Goal: Communication & Community: Answer question/provide support

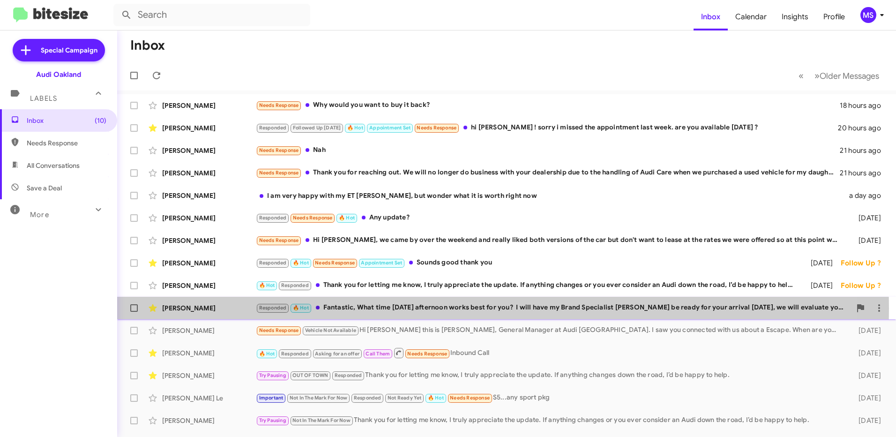
click at [218, 308] on div "[PERSON_NAME]" at bounding box center [209, 307] width 94 height 9
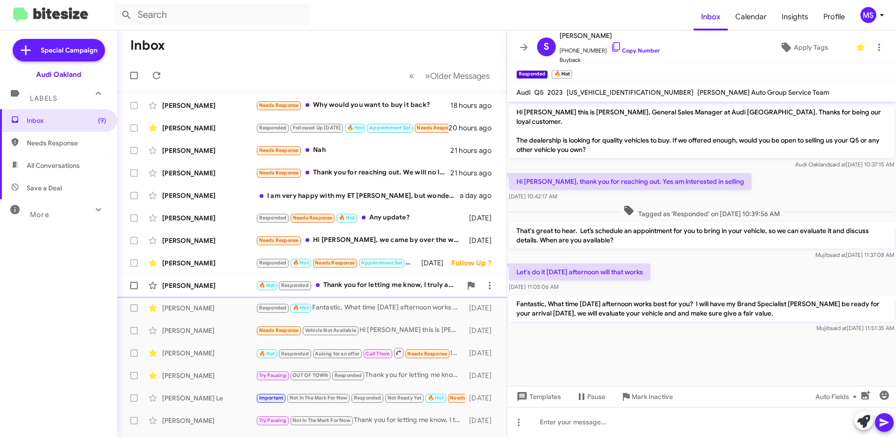
click at [234, 284] on div "[PERSON_NAME]" at bounding box center [209, 285] width 94 height 9
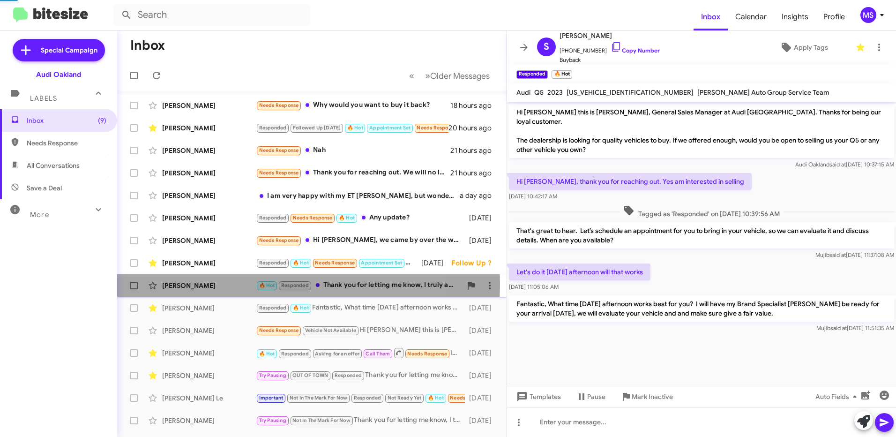
click at [234, 284] on div "[PERSON_NAME]" at bounding box center [209, 285] width 94 height 9
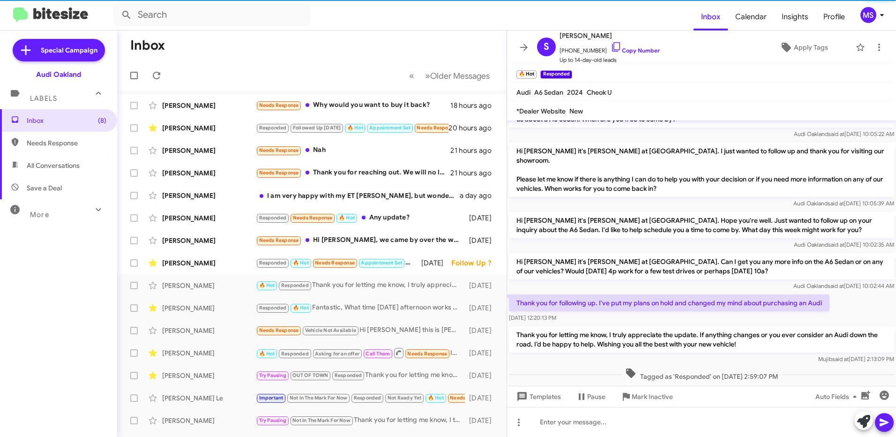
scroll to position [25, 0]
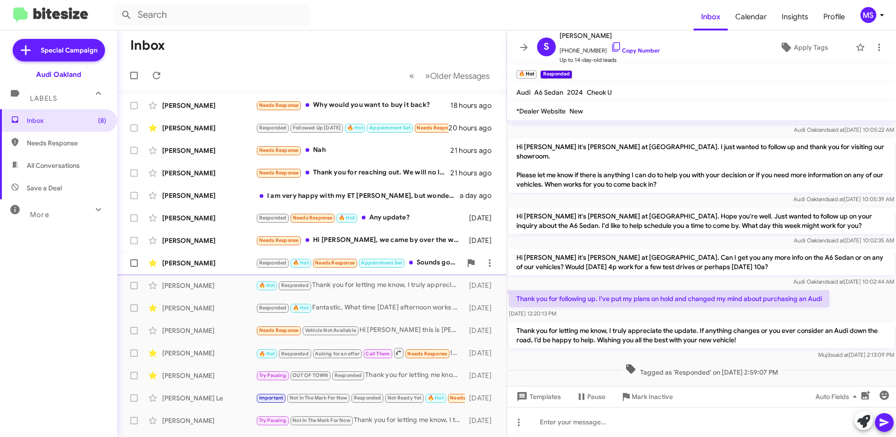
click at [235, 259] on div "[PERSON_NAME]" at bounding box center [209, 262] width 94 height 9
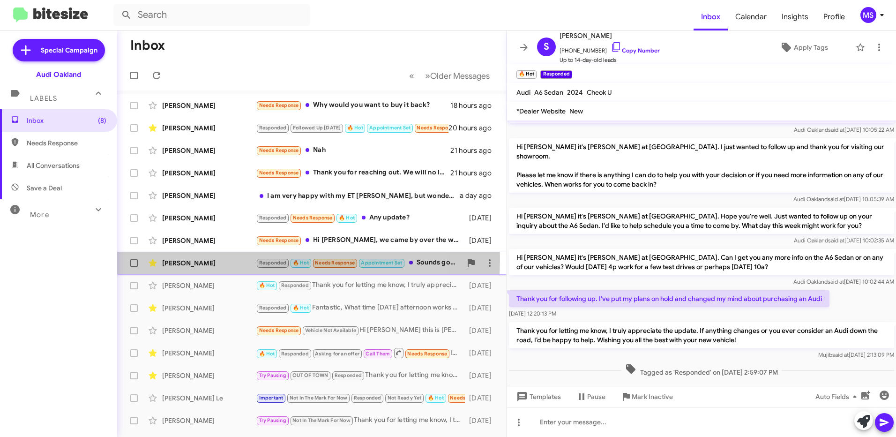
click at [235, 259] on div "[PERSON_NAME]" at bounding box center [209, 262] width 94 height 9
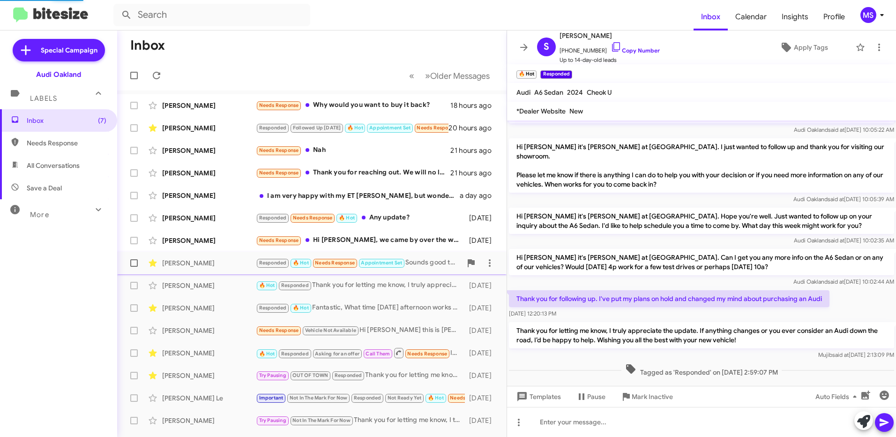
scroll to position [369, 0]
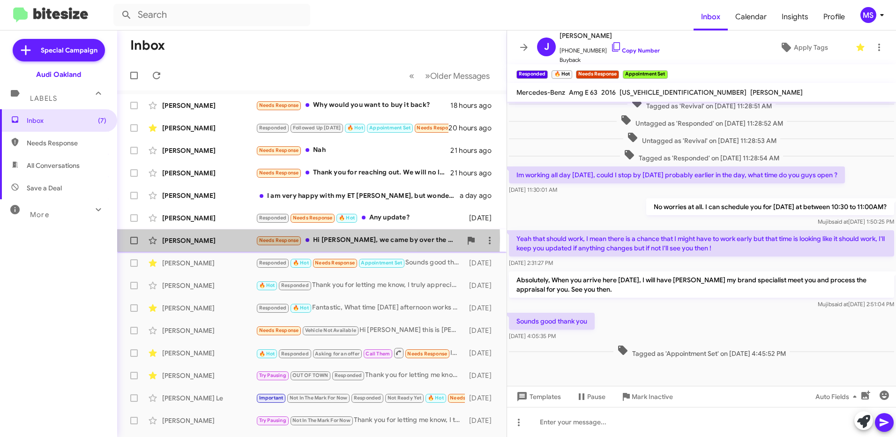
click at [220, 238] on div "[PERSON_NAME]" at bounding box center [209, 240] width 94 height 9
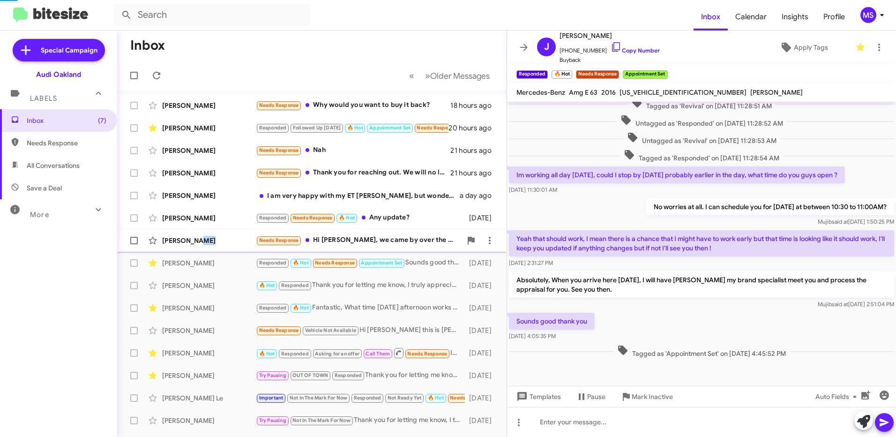
click at [220, 238] on div "[PERSON_NAME]" at bounding box center [209, 240] width 94 height 9
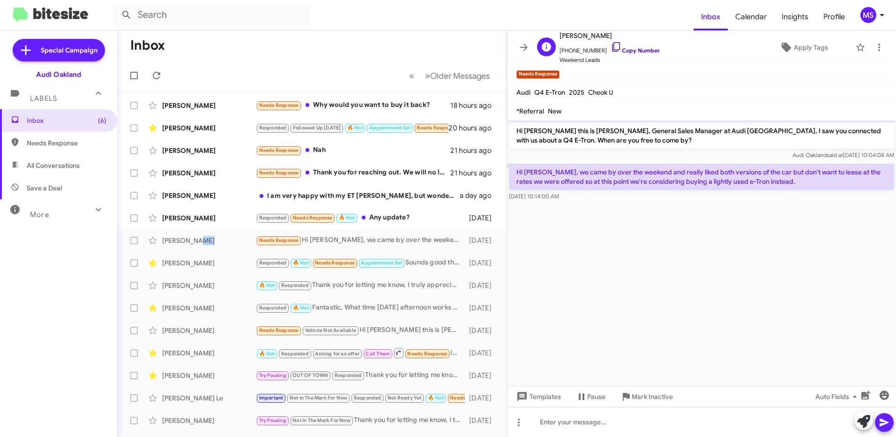
click at [640, 50] on link "Copy Number" at bounding box center [635, 50] width 49 height 7
click at [189, 17] on input "text" at bounding box center [211, 15] width 197 height 22
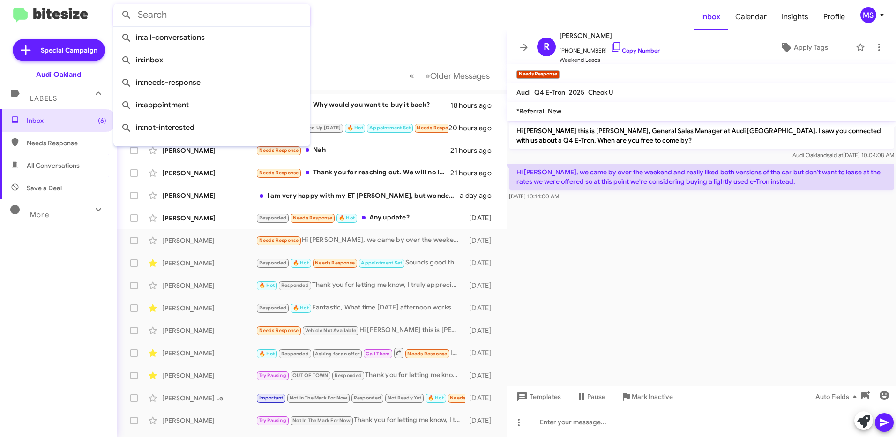
paste input "[PHONE_NUMBER]"
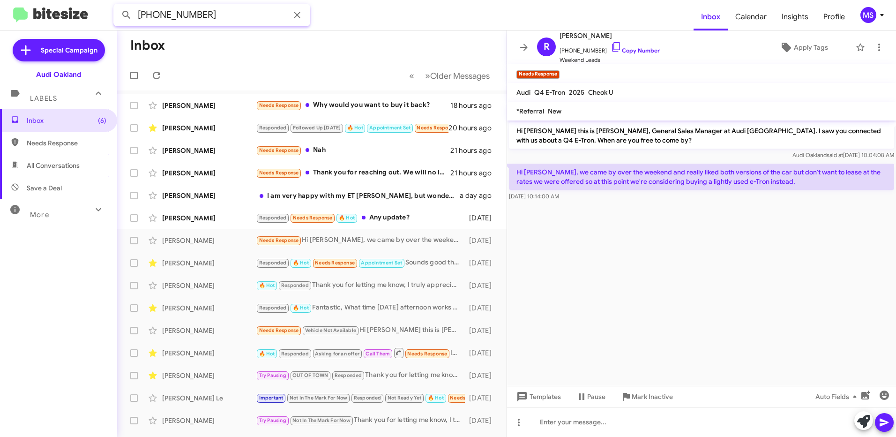
type input "[PHONE_NUMBER]"
click at [117, 6] on button at bounding box center [126, 15] width 19 height 19
click at [228, 14] on input "[PHONE_NUMBER]" at bounding box center [211, 15] width 197 height 22
